Goal: Find specific page/section: Find specific page/section

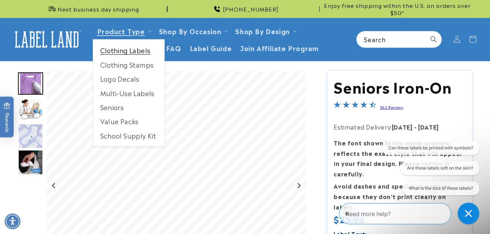
click at [145, 50] on link "Clothing Labels" at bounding box center [128, 50] width 71 height 14
